Goal: Communication & Community: Answer question/provide support

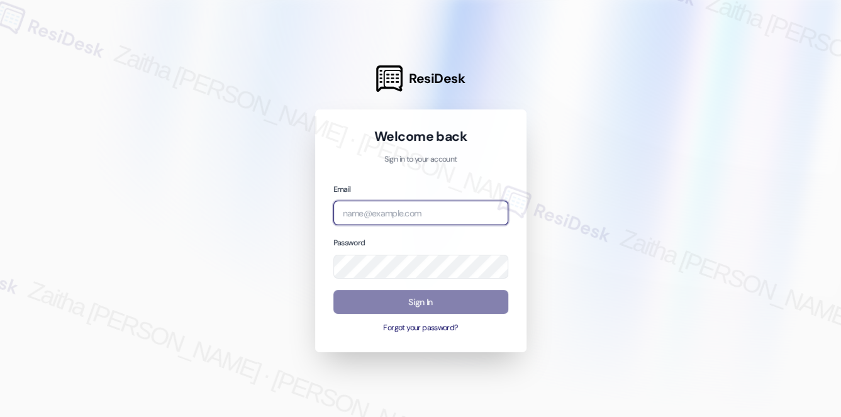
click at [364, 211] on input "email" at bounding box center [420, 213] width 175 height 25
type input "[EMAIL_ADDRESS][PERSON_NAME][DOMAIN_NAME]"
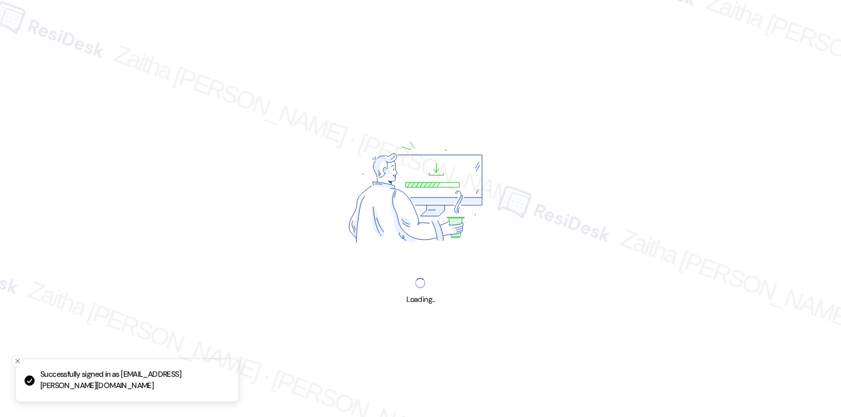
drag, startPoint x: 375, startPoint y: 228, endPoint x: 394, endPoint y: 245, distance: 24.9
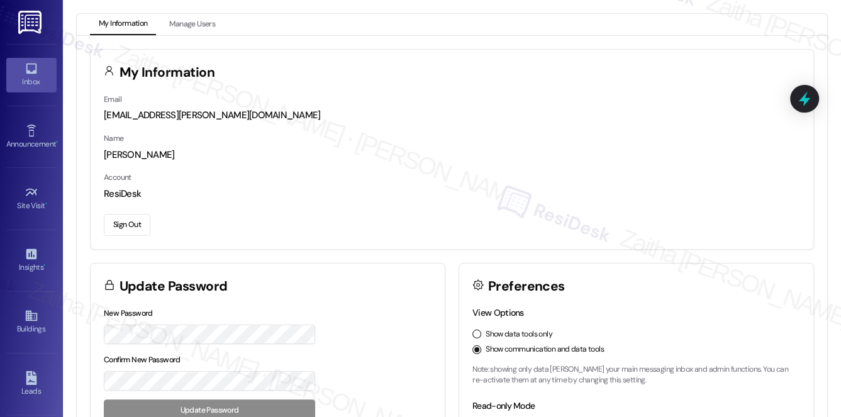
drag, startPoint x: 394, startPoint y: 245, endPoint x: 56, endPoint y: 79, distance: 376.2
click at [41, 84] on div "Inbox" at bounding box center [31, 81] width 63 height 13
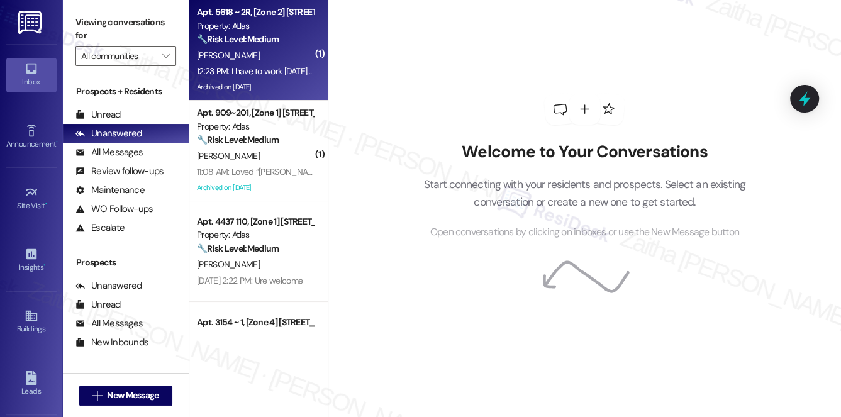
click at [275, 48] on div "[PERSON_NAME]" at bounding box center [255, 56] width 119 height 16
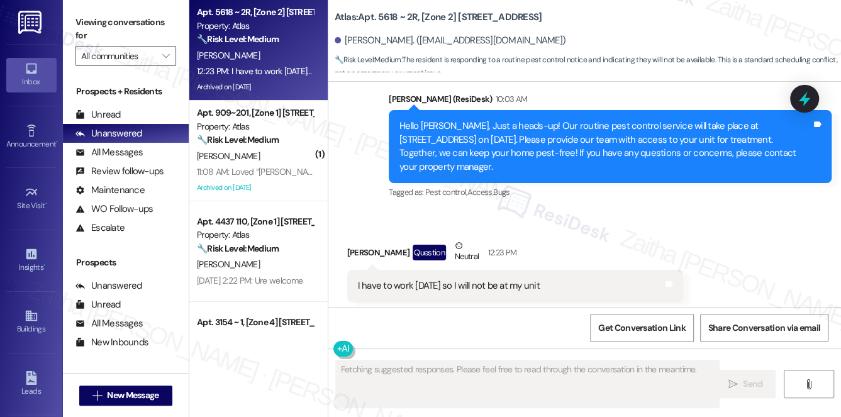
scroll to position [6124, 0]
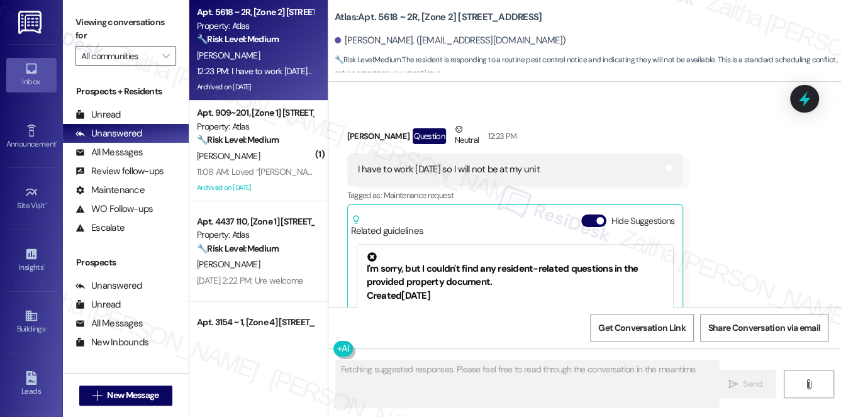
click at [586, 214] on div "Hide Suggestions" at bounding box center [630, 225] width 99 height 23
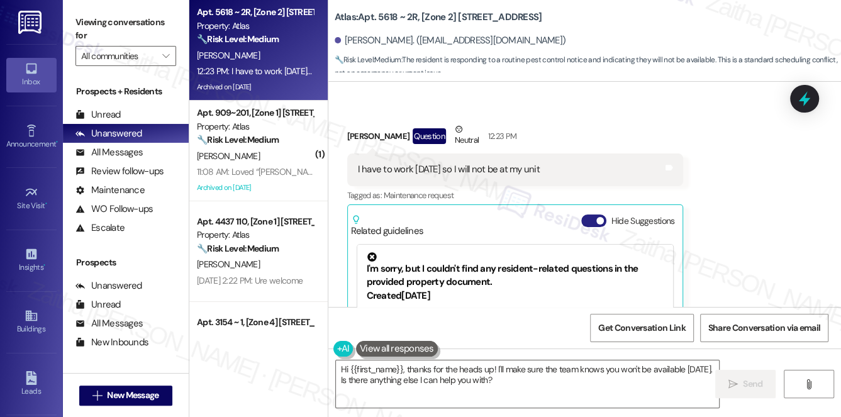
click at [586, 214] on button "Hide Suggestions" at bounding box center [593, 220] width 25 height 13
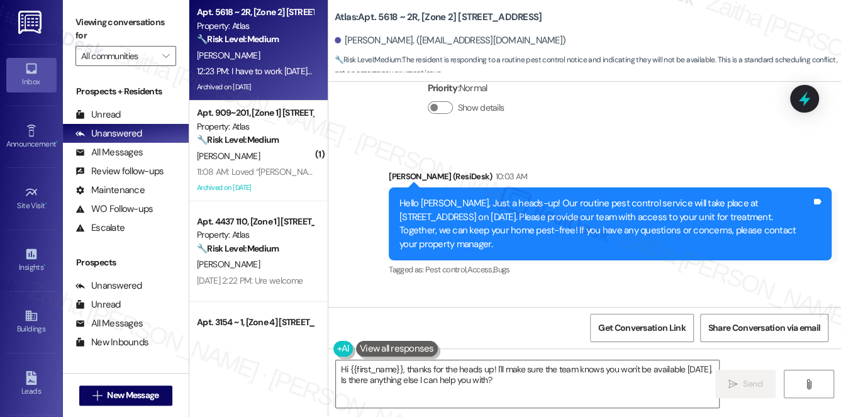
scroll to position [5958, 0]
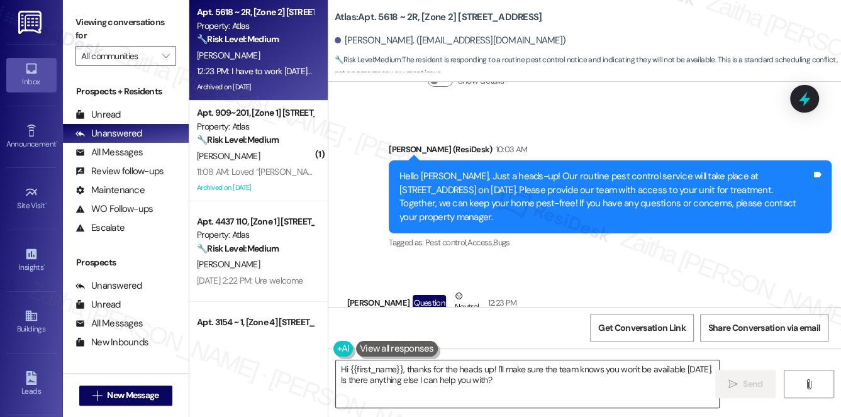
click at [527, 383] on textarea "Hi {{first_name}}, thanks for the heads up! I'll make sure the team knows you w…" at bounding box center [527, 383] width 383 height 47
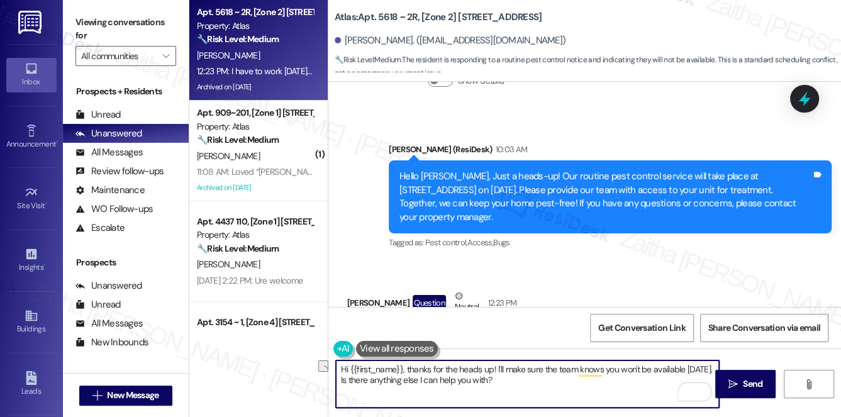
drag, startPoint x: 407, startPoint y: 367, endPoint x: 335, endPoint y: 374, distance: 72.7
click at [336, 374] on textarea "Hi {{first_name}}, thanks for the heads up! I'll make sure the team knows you w…" at bounding box center [527, 383] width 383 height 47
click at [354, 289] on div "[PERSON_NAME] Question Neutral 12:23 PM" at bounding box center [453, 304] width 212 height 31
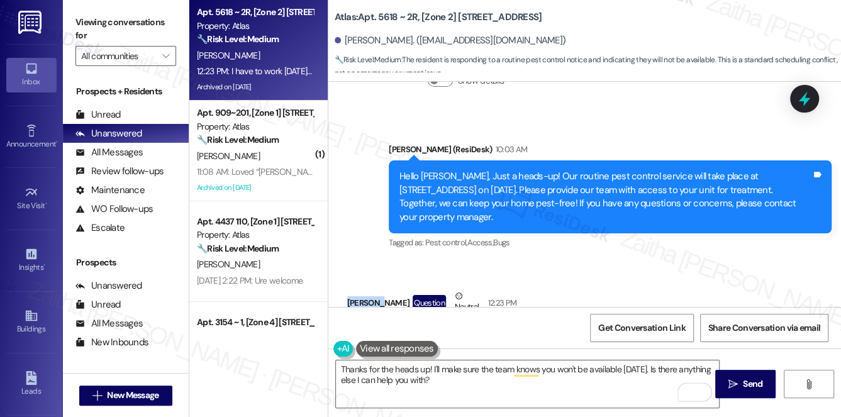
click at [354, 289] on div "[PERSON_NAME] Question Neutral 12:23 PM" at bounding box center [453, 304] width 212 height 31
copy div "[PERSON_NAME]"
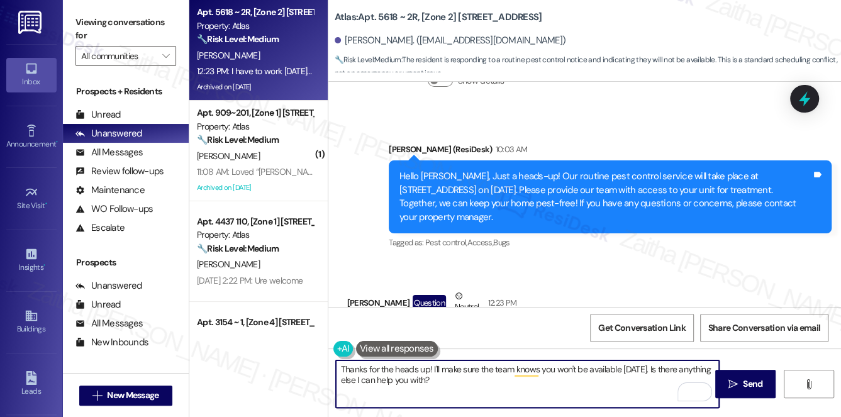
click at [429, 367] on textarea "Thanks for the heads up! I'll make sure the team knows you won't be available […" at bounding box center [527, 383] width 383 height 47
paste textarea "[PERSON_NAME]"
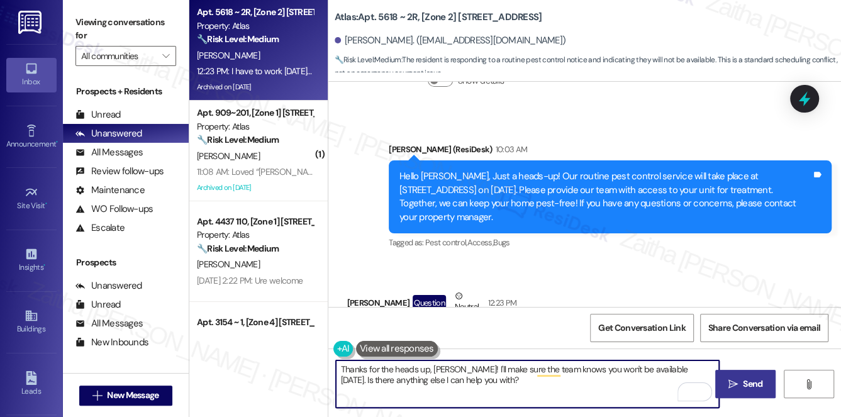
type textarea "Thanks for the heads up, [PERSON_NAME]! I'll make sure the team knows you won't…"
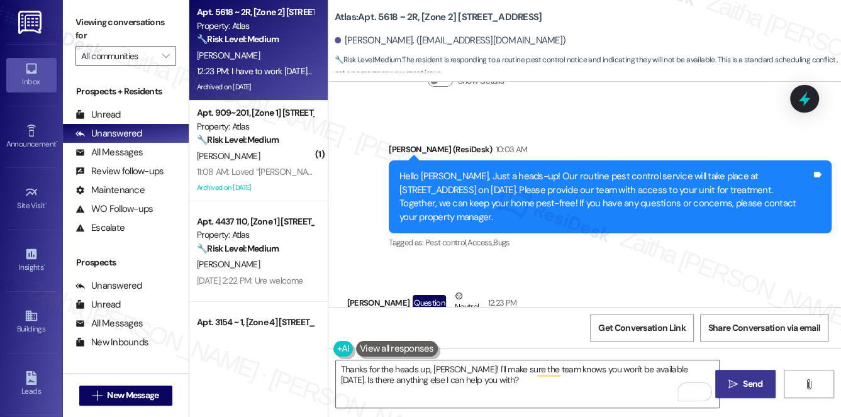
click at [742, 376] on button " Send" at bounding box center [745, 384] width 61 height 28
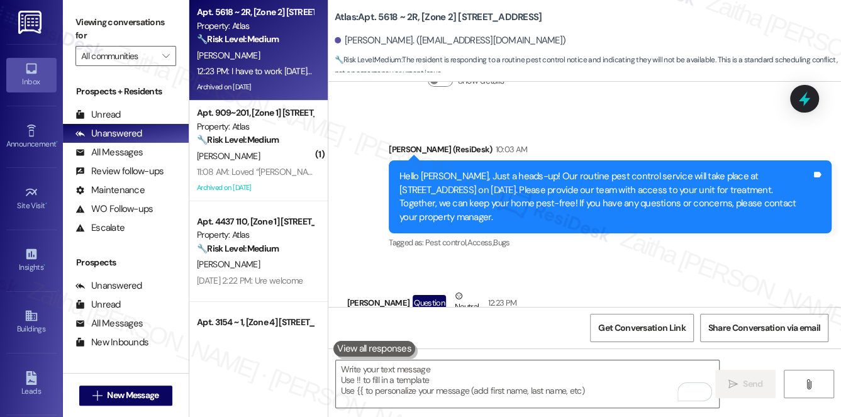
scroll to position [5957, 0]
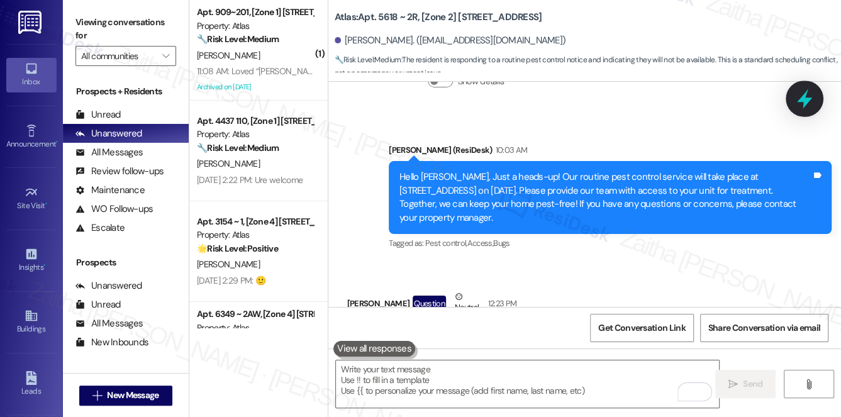
click at [793, 101] on icon at bounding box center [803, 98] width 21 height 21
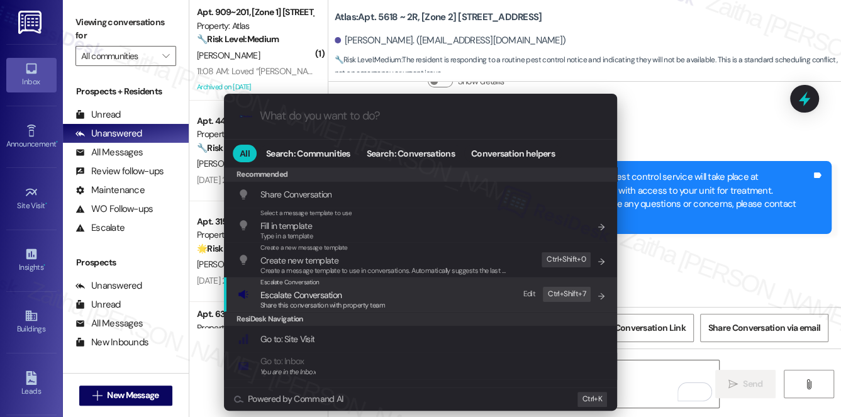
click at [325, 297] on span "Escalate Conversation" at bounding box center [300, 294] width 81 height 11
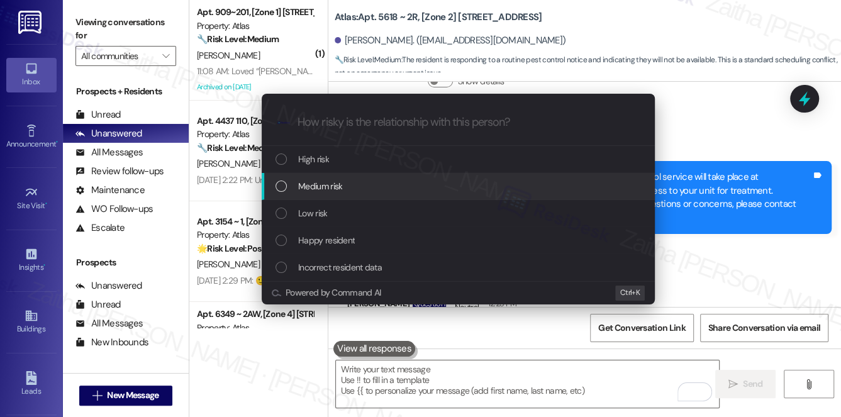
click at [353, 184] on div "Medium risk" at bounding box center [459, 186] width 368 height 14
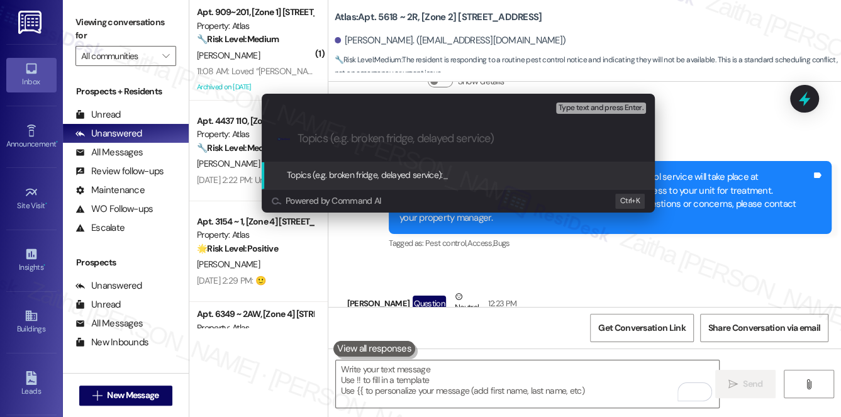
paste input "Pest Control Routine Service- Permission"
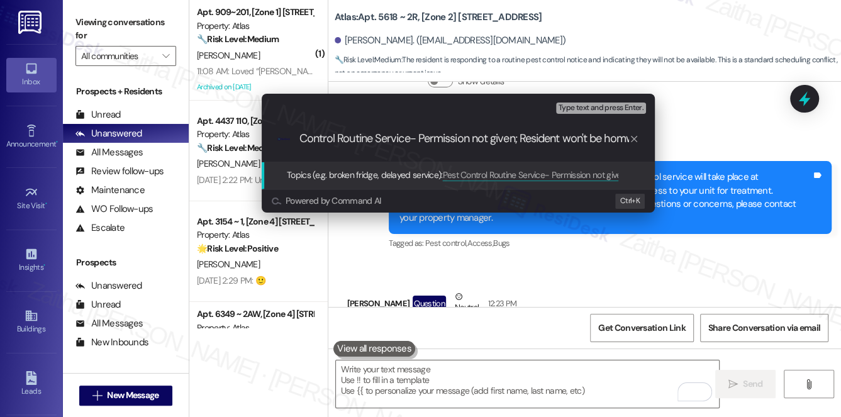
scroll to position [0, 30]
type input "Pest Control Routine Service- Permission not given; Resident won't be home"
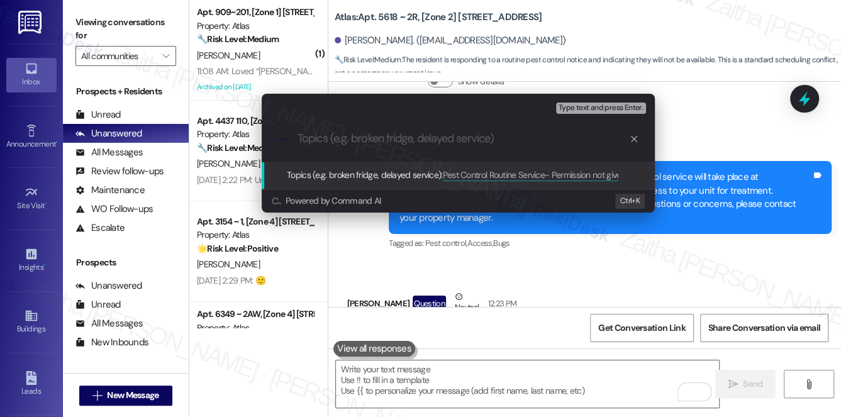
scroll to position [0, 0]
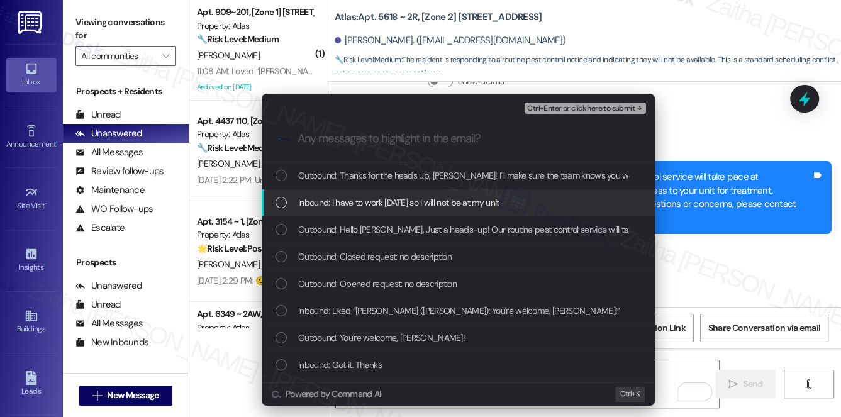
click at [380, 200] on span "Inbound: I have to work [DATE] so I will not be at my unit" at bounding box center [398, 203] width 201 height 14
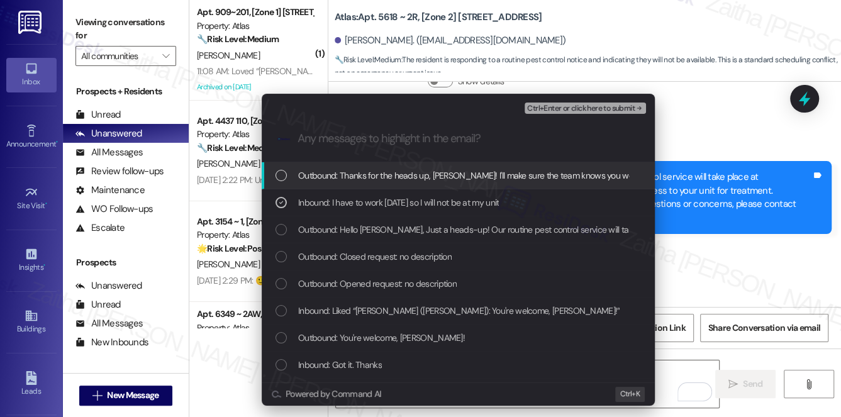
click at [566, 109] on span "Ctrl+Enter or click here to submit" at bounding box center [580, 108] width 107 height 9
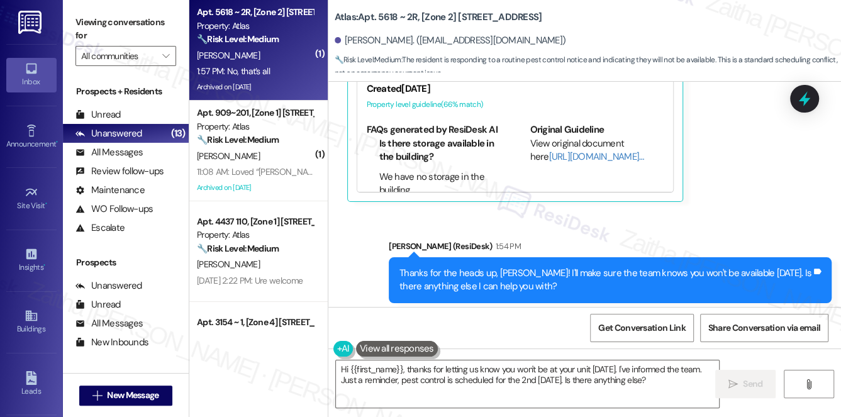
scroll to position [6332, 0]
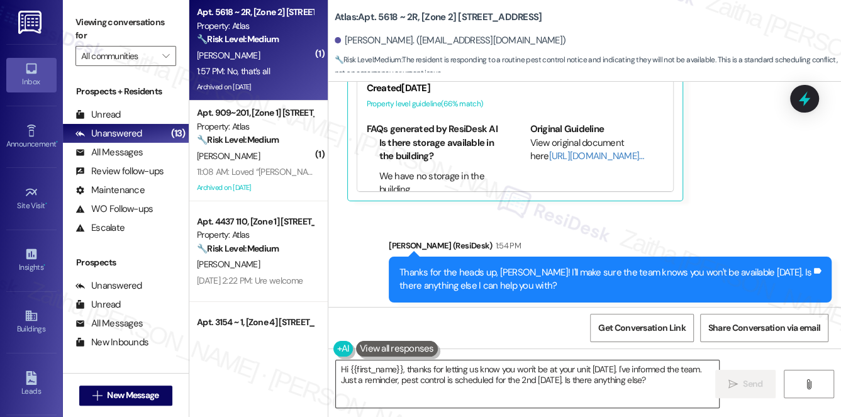
click at [343, 366] on textarea "Hi {{first_name}}, thanks for letting us know you won't be at your unit [DATE].…" at bounding box center [527, 383] width 383 height 47
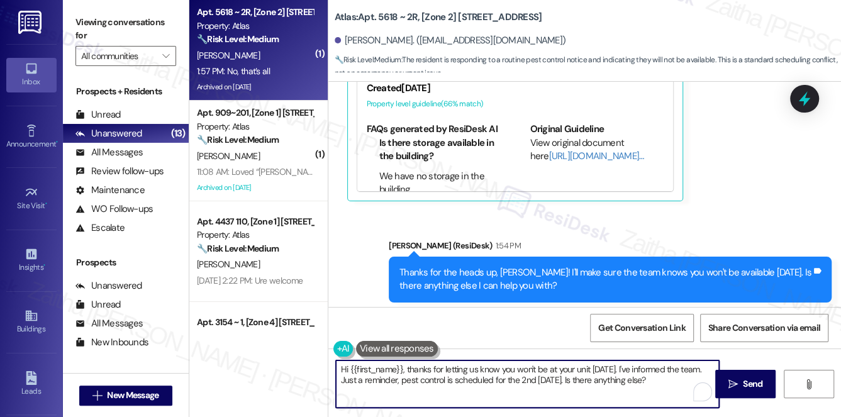
click at [343, 366] on textarea "Hi {{first_name}}, thanks for letting us know you won't be at your unit [DATE].…" at bounding box center [527, 383] width 383 height 47
drag, startPoint x: 433, startPoint y: 370, endPoint x: 362, endPoint y: 382, distance: 71.5
click at [362, 382] on textarea "Thank you, {{first_name}}, thanks for letting us know you won't be at your unit…" at bounding box center [527, 383] width 383 height 47
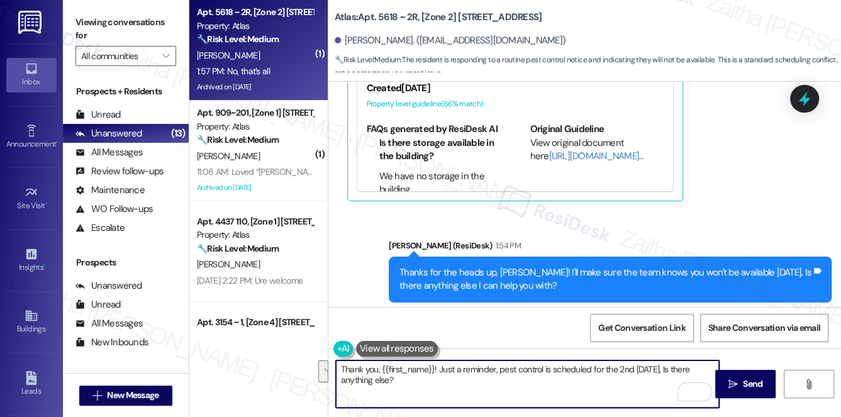
drag, startPoint x: 446, startPoint y: 375, endPoint x: 454, endPoint y: 383, distance: 11.6
click at [454, 383] on textarea "Thank you, {{first_name}}! Just a reminder, pest control is scheduled for the 2…" at bounding box center [527, 383] width 383 height 47
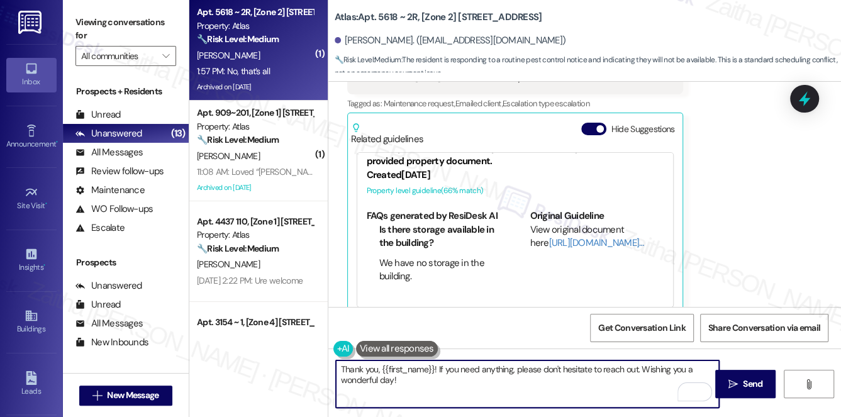
scroll to position [6217, 0]
type textarea "Thank you, {{first_name}}! If you need anything, please don't hesitate to reach…"
click at [742, 378] on span "Send" at bounding box center [751, 383] width 19 height 13
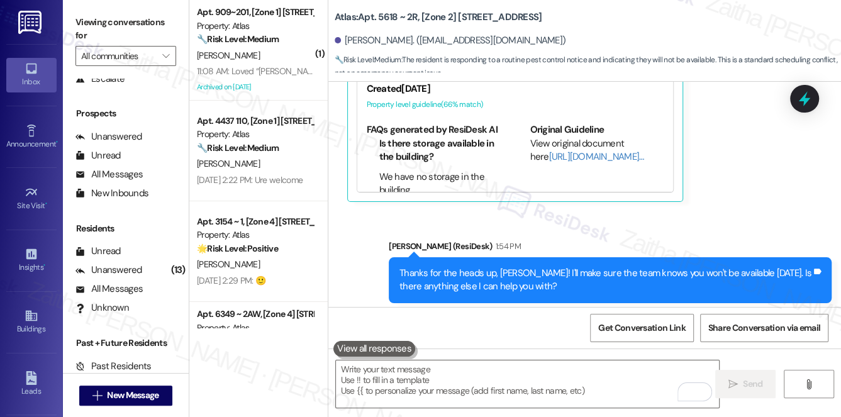
scroll to position [150, 0]
click at [132, 250] on div "Unread (0)" at bounding box center [126, 250] width 126 height 19
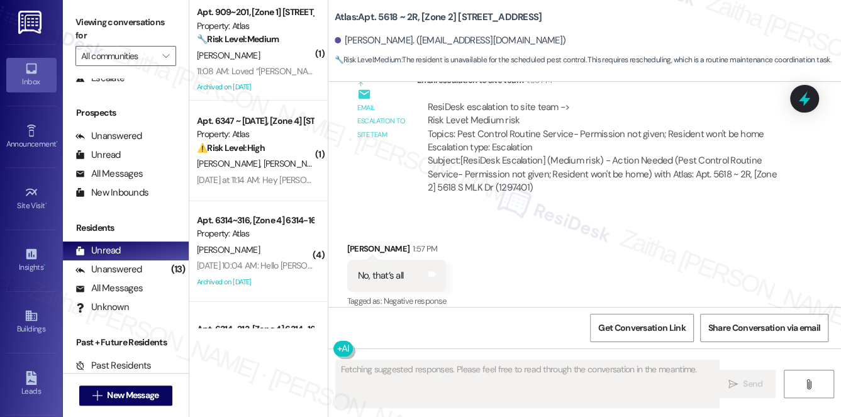
scroll to position [6458, 0]
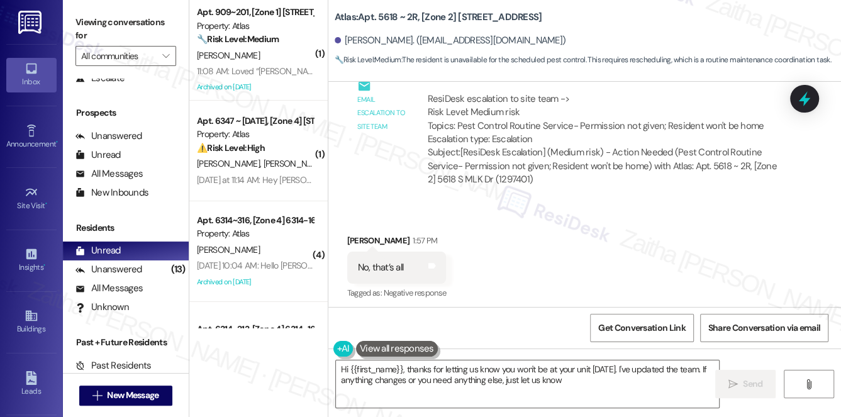
type textarea "Hi {{first_name}}, thanks for letting us know you won't be at your unit [DATE].…"
click at [123, 400] on span "New Message" at bounding box center [133, 395] width 52 height 13
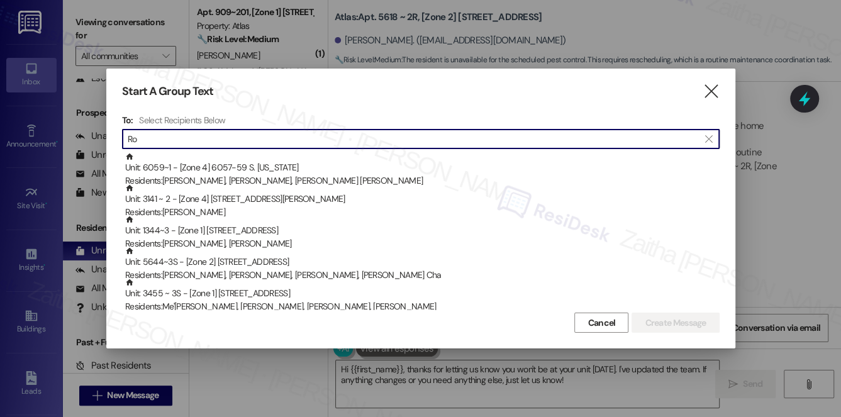
type input "R"
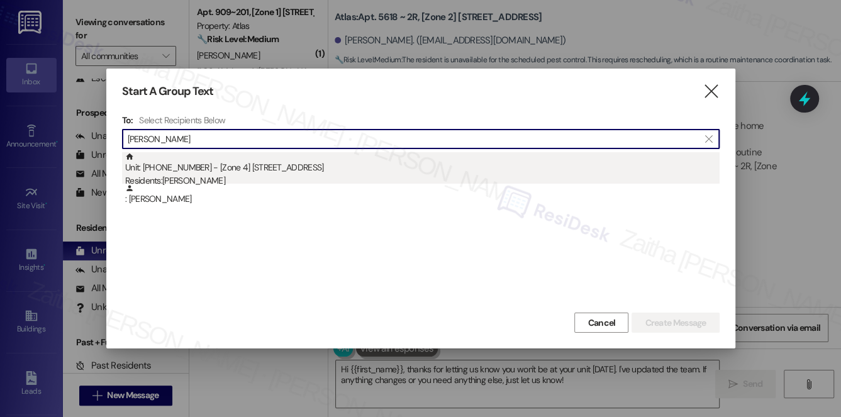
type input "[PERSON_NAME]"
click at [180, 170] on div "Unit: [PHONE_NUMBER] - [Zone 4] [STREET_ADDRESS] Residents: [PERSON_NAME]" at bounding box center [422, 170] width 594 height 36
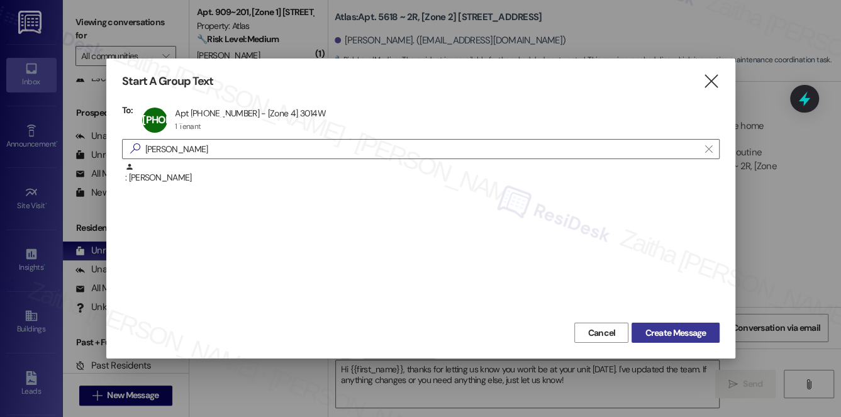
click at [674, 336] on span "Create Message" at bounding box center [674, 332] width 61 height 13
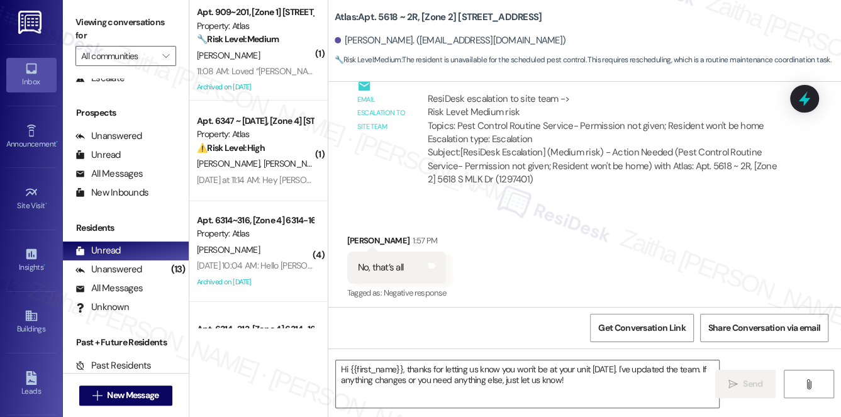
type textarea "Fetching suggested responses. Please feel free to read through the conversation…"
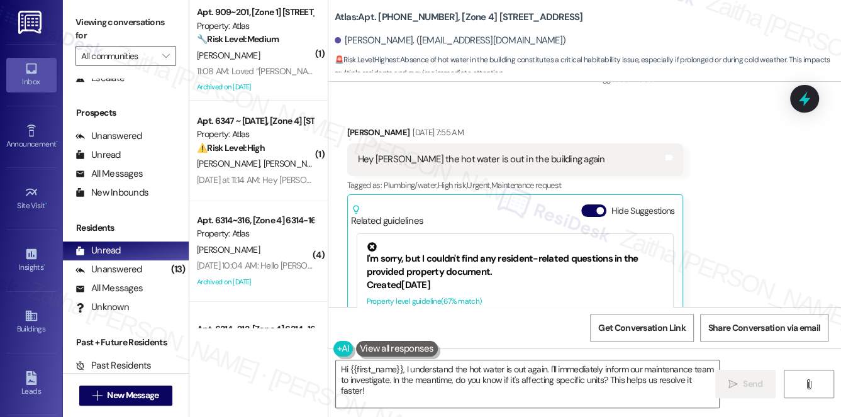
scroll to position [13002, 0]
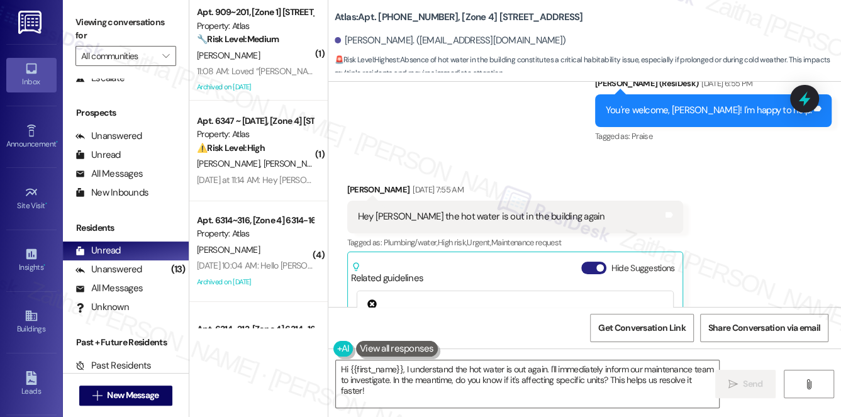
click at [590, 262] on button "Hide Suggestions" at bounding box center [593, 268] width 25 height 13
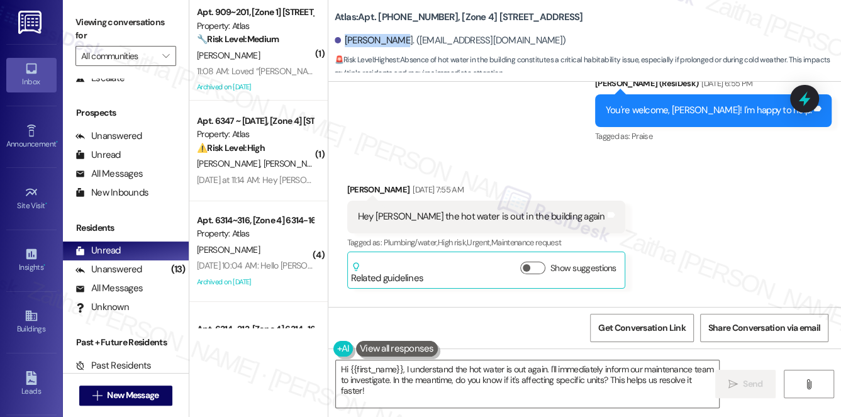
drag, startPoint x: 345, startPoint y: 38, endPoint x: 399, endPoint y: 37, distance: 54.1
click at [399, 37] on div "[PERSON_NAME]. ([EMAIL_ADDRESS][DOMAIN_NAME])" at bounding box center [449, 40] width 231 height 13
copy div "[PERSON_NAME]"
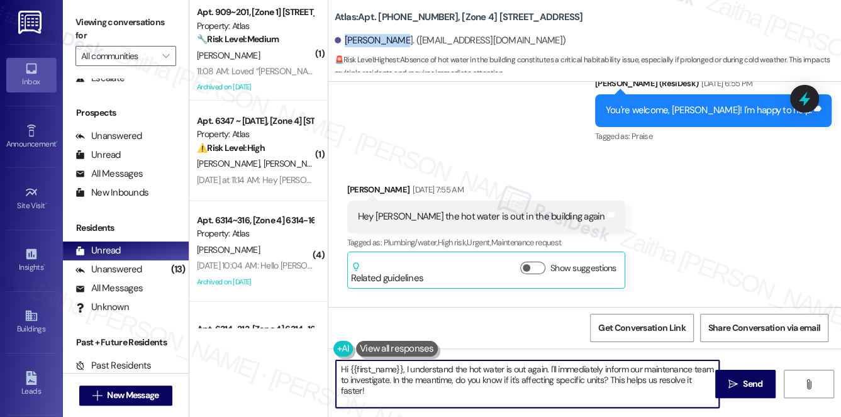
click at [405, 370] on textarea "Hi {{first_name}}, I understand the hot water is out again. I'll immediately in…" at bounding box center [527, 383] width 383 height 47
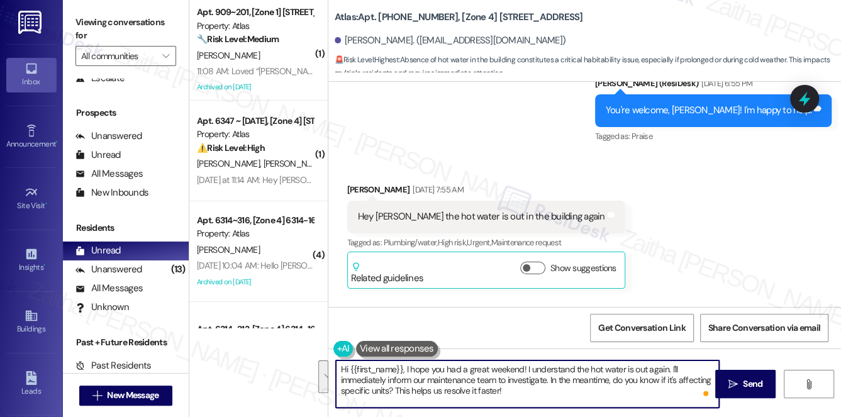
drag, startPoint x: 524, startPoint y: 368, endPoint x: 534, endPoint y: 388, distance: 21.6
click at [534, 388] on textarea "Hi {{first_name}}, I hope you had a great weekend! I understand the hot water i…" at bounding box center [527, 383] width 383 height 47
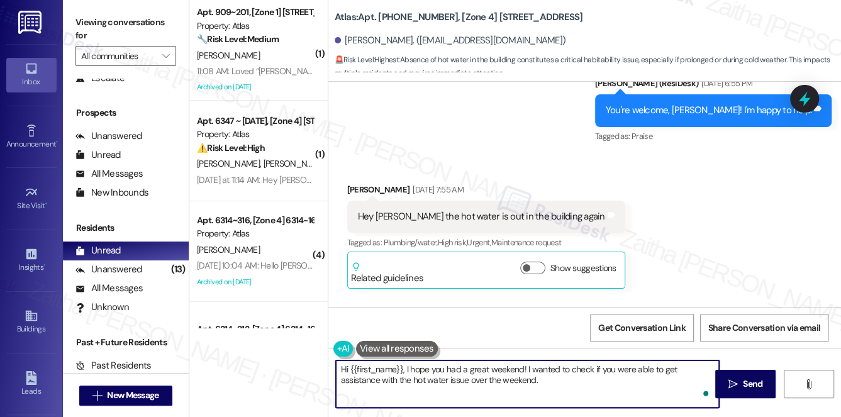
click at [501, 384] on textarea "Hi {{first_name}}, I hope you had a great weekend! I wanted to check if you wer…" at bounding box center [527, 383] width 383 height 47
drag, startPoint x: 339, startPoint y: 368, endPoint x: 632, endPoint y: 383, distance: 292.7
click at [701, 388] on div "Hi {{first_name}}, I hope you had a great weekend! I wanted to check if you wer…" at bounding box center [527, 384] width 385 height 48
type textarea "Hi {{first_name}}, I hope you had a great weekend! I wanted to check if you wer…"
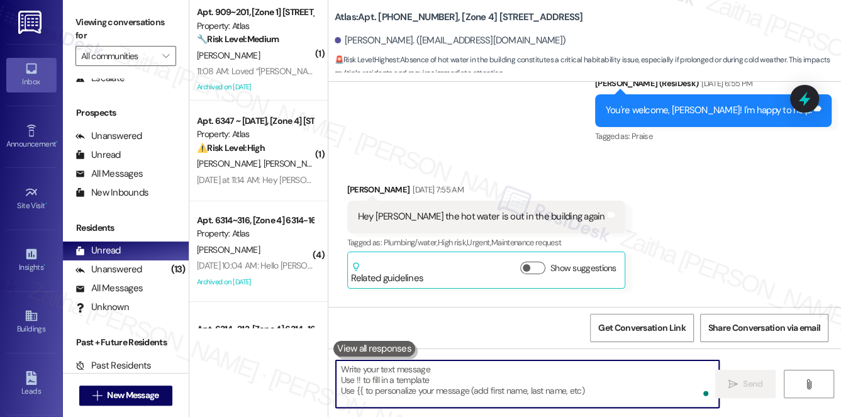
paste textarea "Hi {{first_name}}, I hope you had a great weekend! I just wanted to check if yo…"
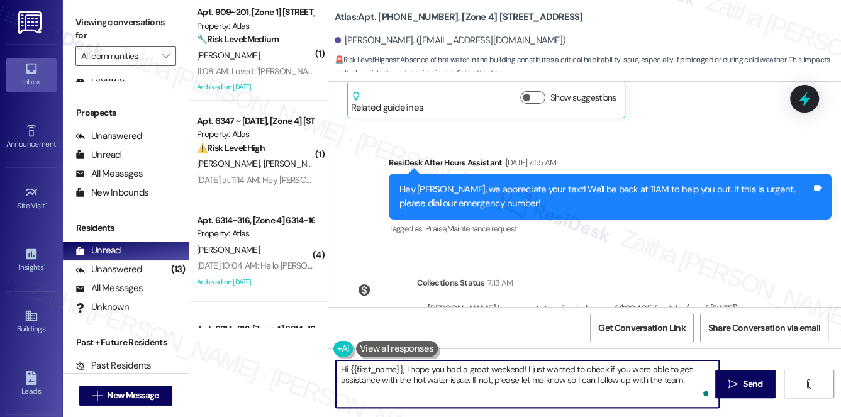
scroll to position [13178, 0]
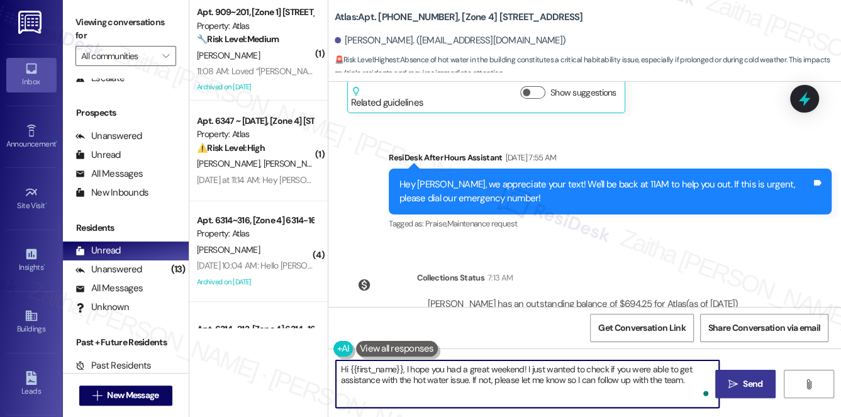
type textarea "Hi {{first_name}}, I hope you had a great weekend! I just wanted to check if yo…"
click at [740, 378] on span "Send" at bounding box center [752, 383] width 25 height 13
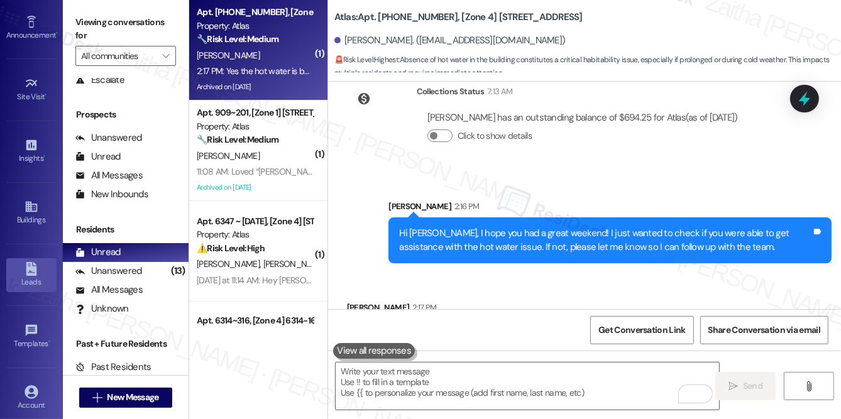
scroll to position [114, 0]
click at [29, 271] on div "Leads" at bounding box center [31, 277] width 63 height 13
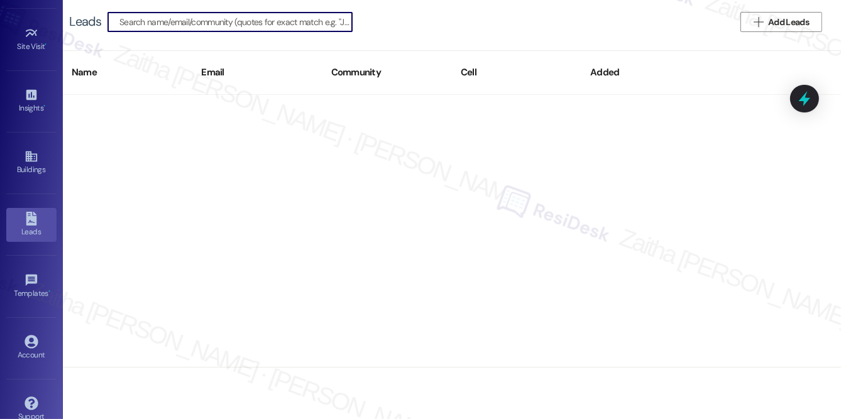
scroll to position [171, 0]
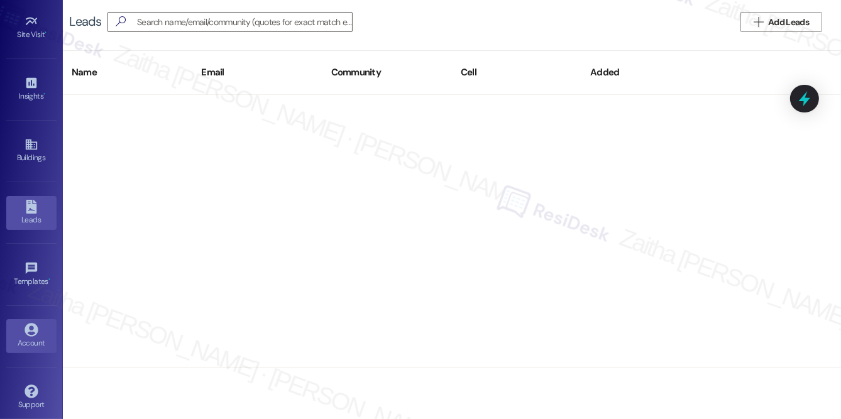
click at [36, 324] on link "Account" at bounding box center [31, 336] width 50 height 34
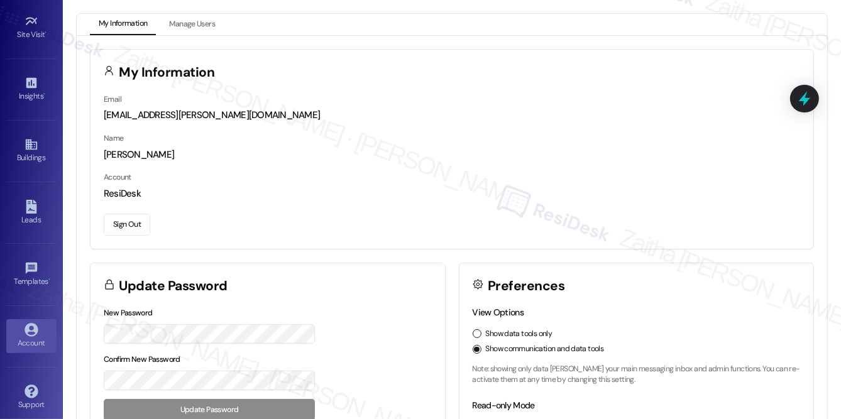
click at [126, 224] on button "Sign Out" at bounding box center [127, 225] width 47 height 22
